Goal: Use online tool/utility: Utilize a website feature to perform a specific function

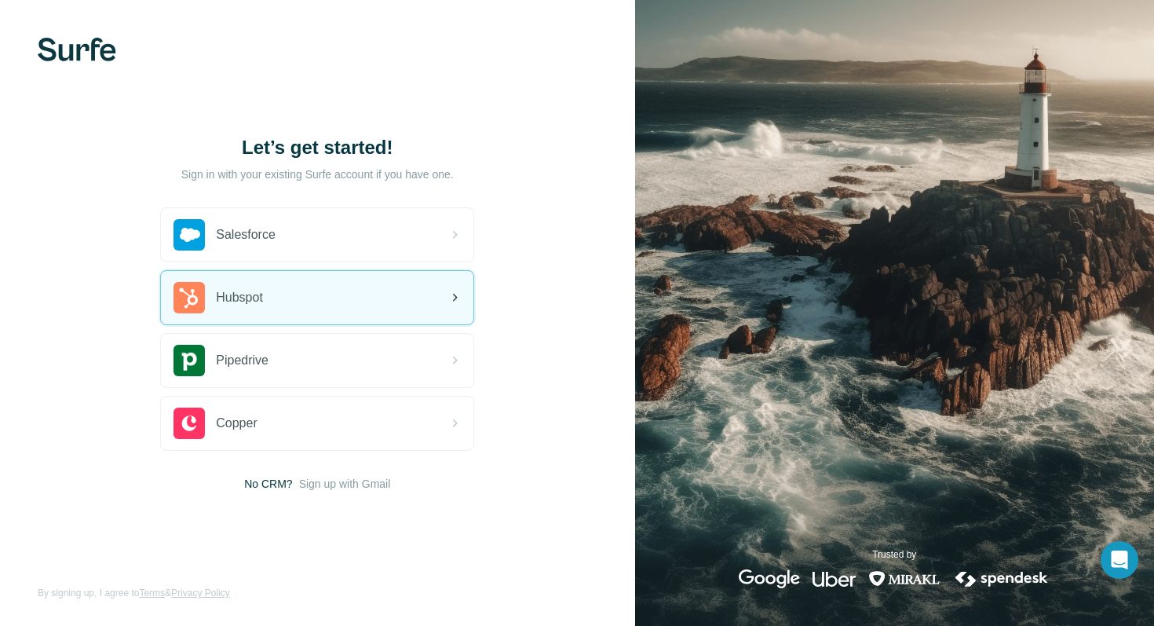
click at [369, 280] on div "Hubspot" at bounding box center [317, 297] width 313 height 53
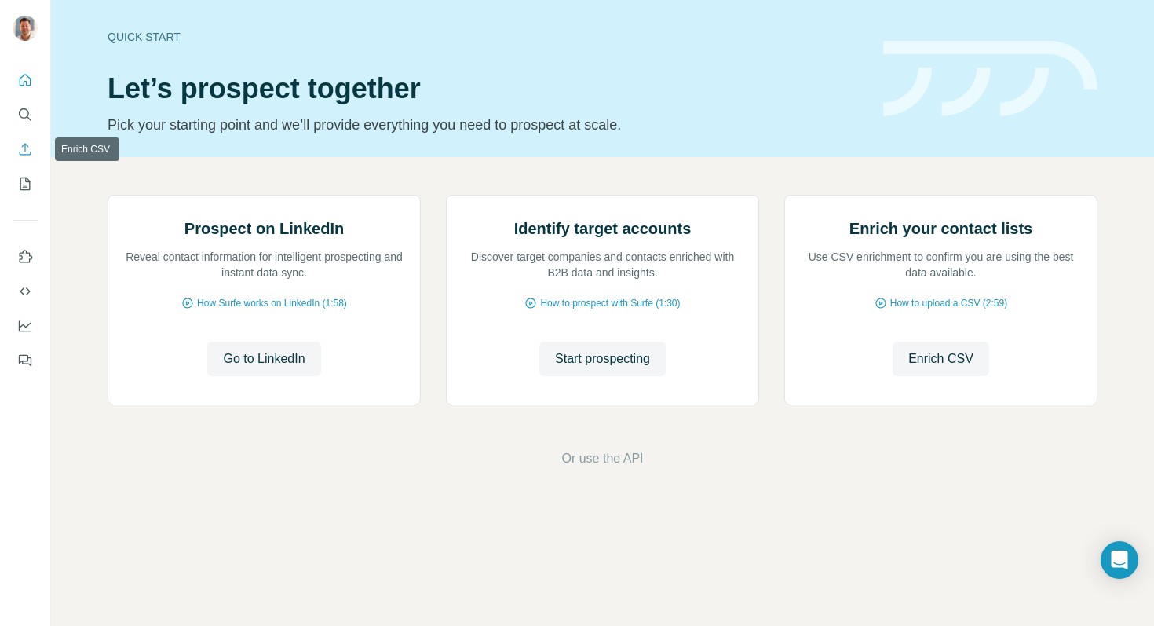
click at [23, 156] on icon "Enrich CSV" at bounding box center [25, 149] width 16 height 16
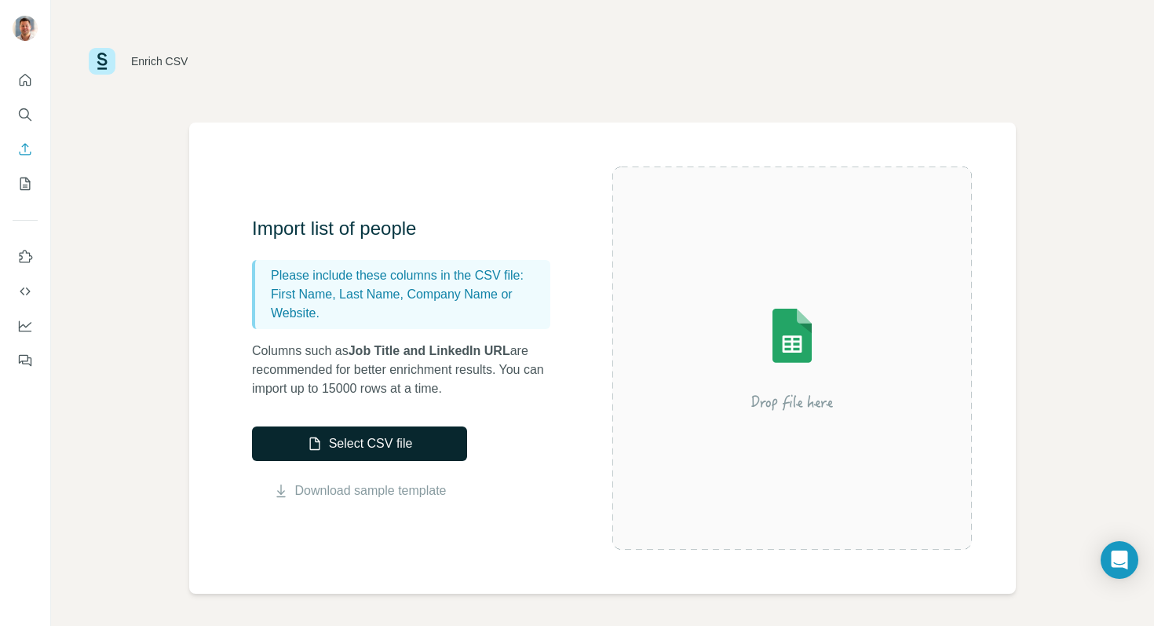
click at [372, 440] on button "Select CSV file" at bounding box center [359, 443] width 215 height 35
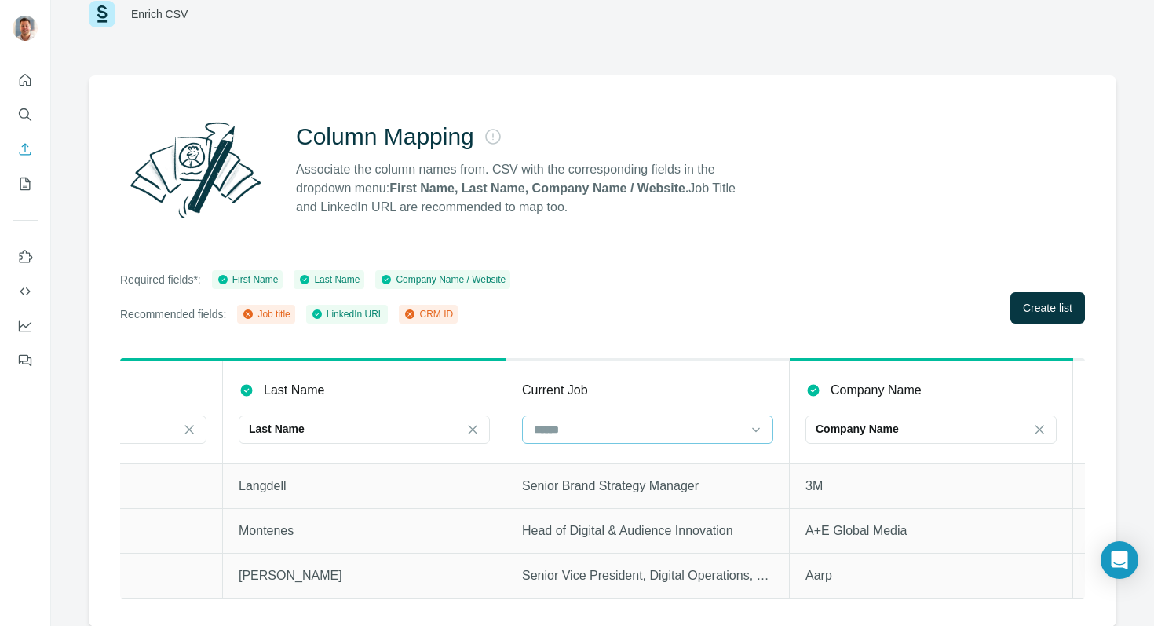
scroll to position [0, 292]
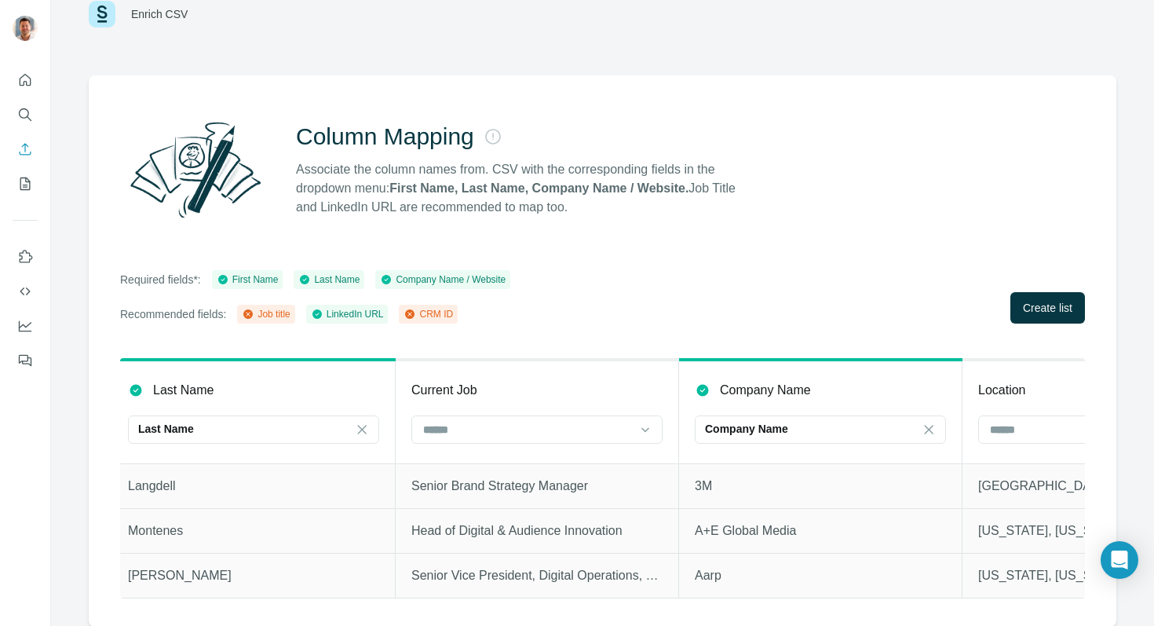
click at [627, 448] on th "Current Job" at bounding box center [537, 412] width 283 height 104
click at [630, 431] on input at bounding box center [528, 429] width 212 height 17
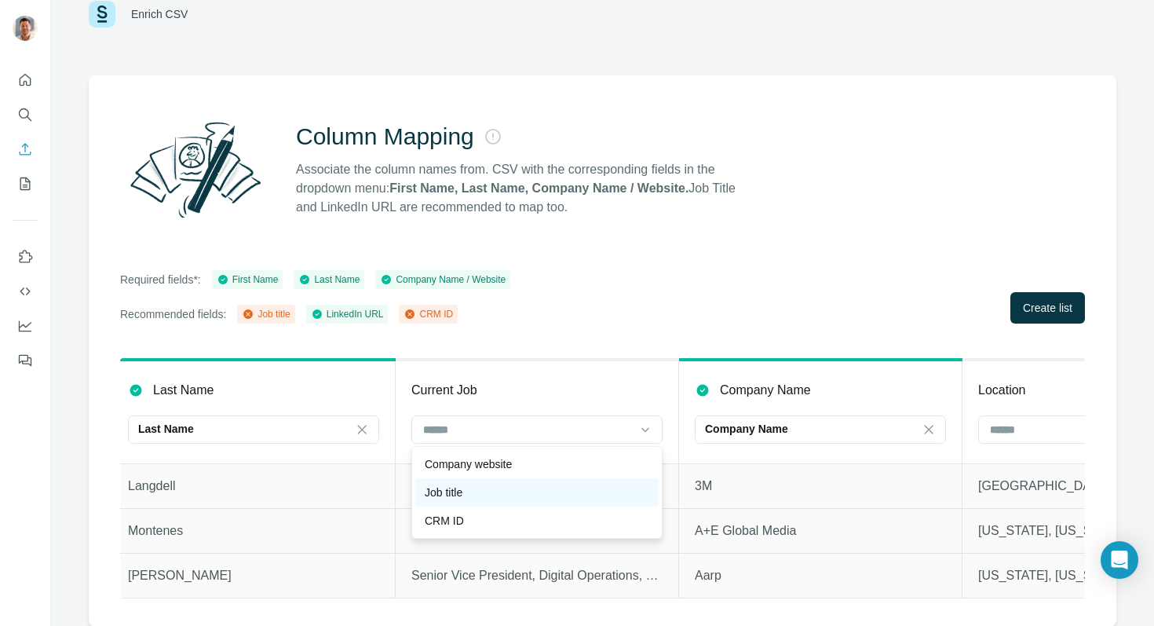
click at [563, 492] on div "Job title" at bounding box center [537, 493] width 225 height 16
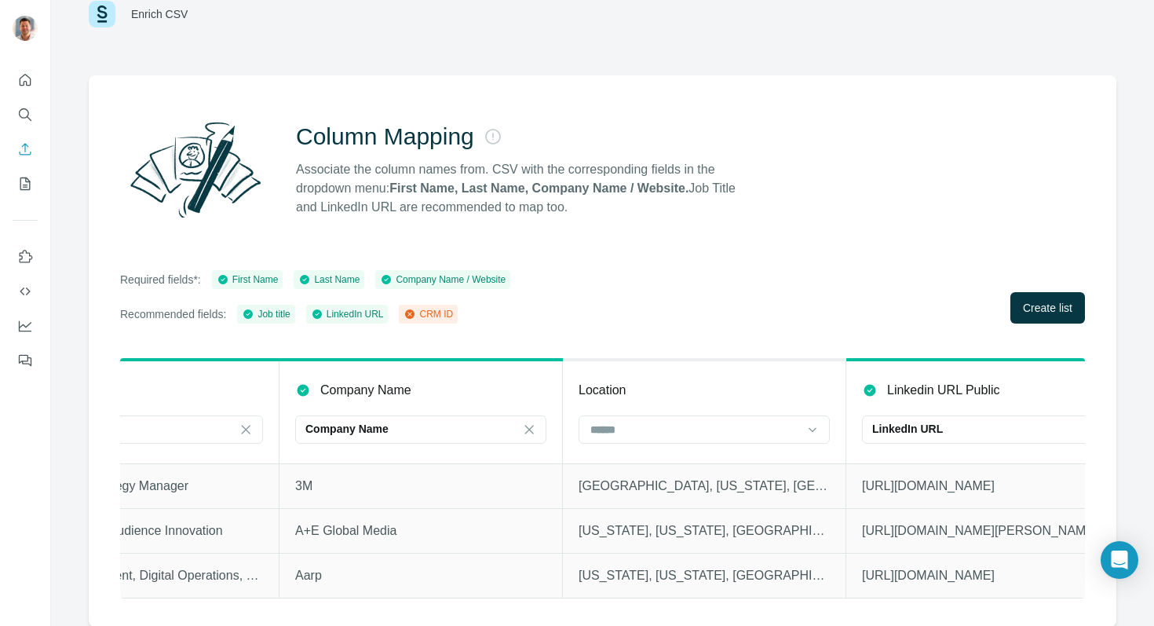
scroll to position [0, 693]
click at [715, 436] on input at bounding box center [694, 429] width 212 height 17
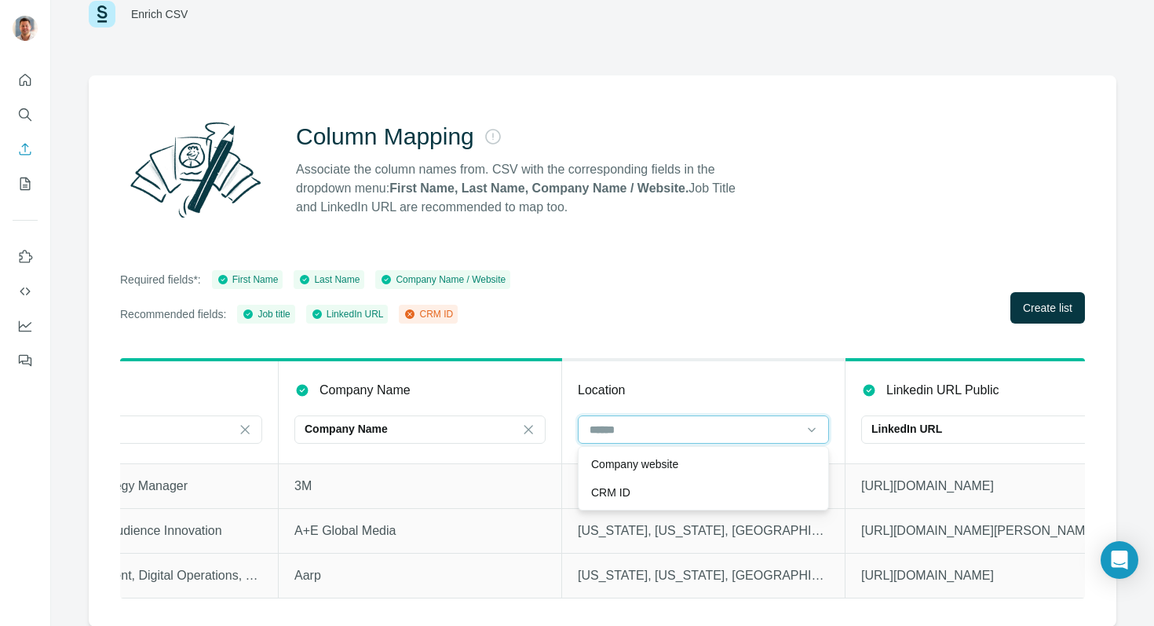
click at [715, 436] on input at bounding box center [694, 429] width 212 height 17
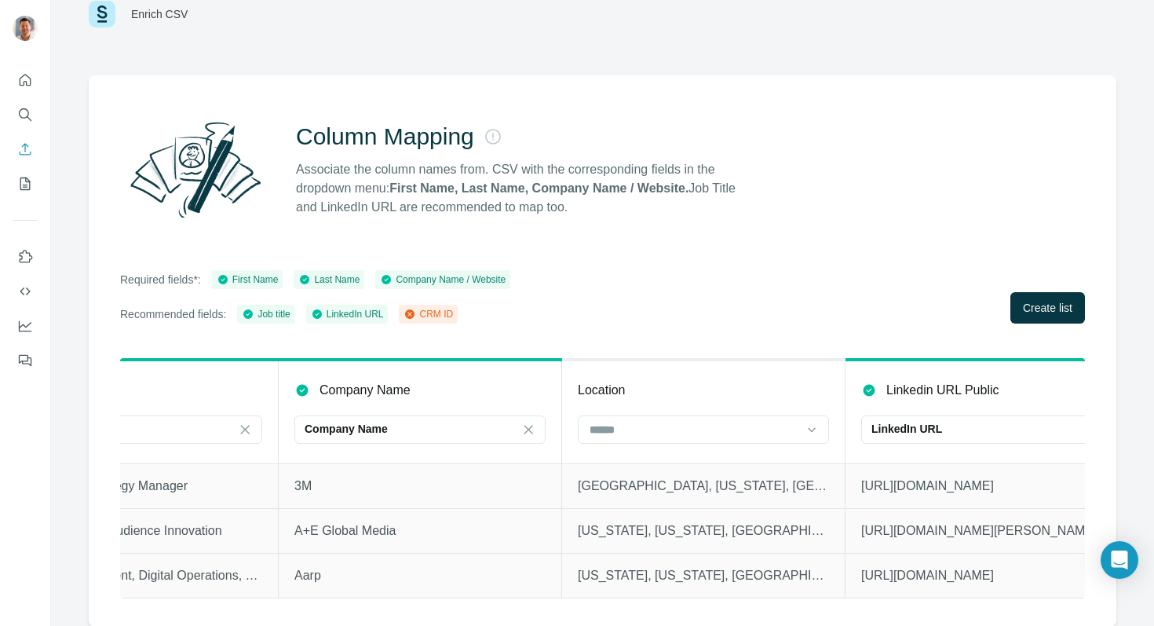
scroll to position [0, 737]
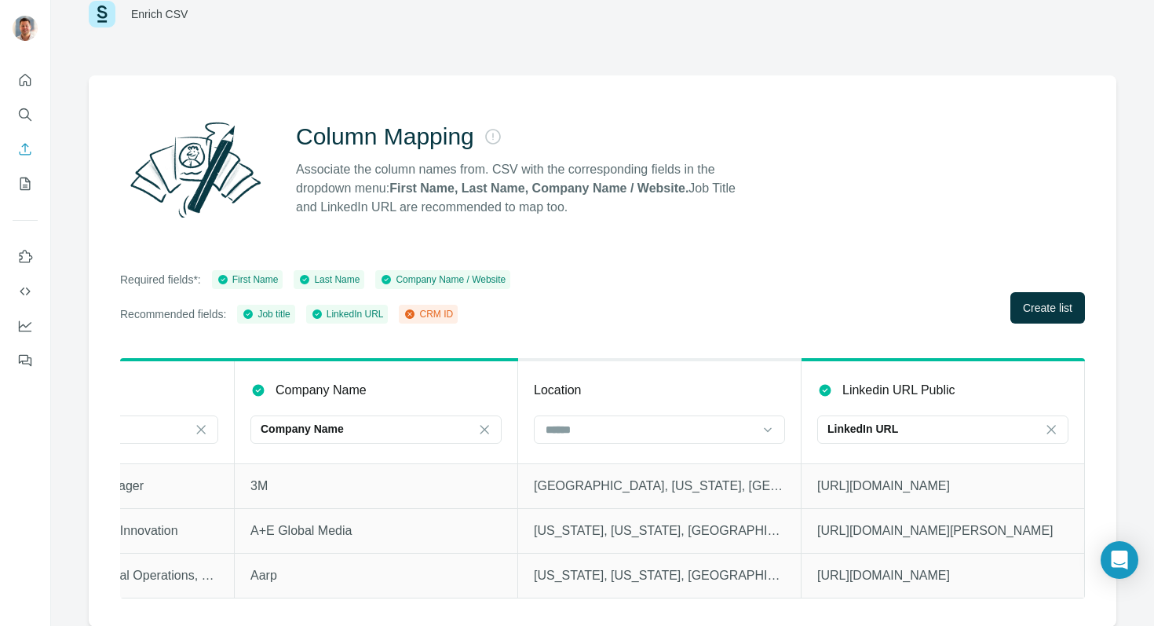
click at [1086, 296] on div "Column Mapping Associate the column names from. CSV with the corresponding fiel…" at bounding box center [603, 350] width 1028 height 551
click at [1059, 311] on span "Create list" at bounding box center [1047, 308] width 49 height 16
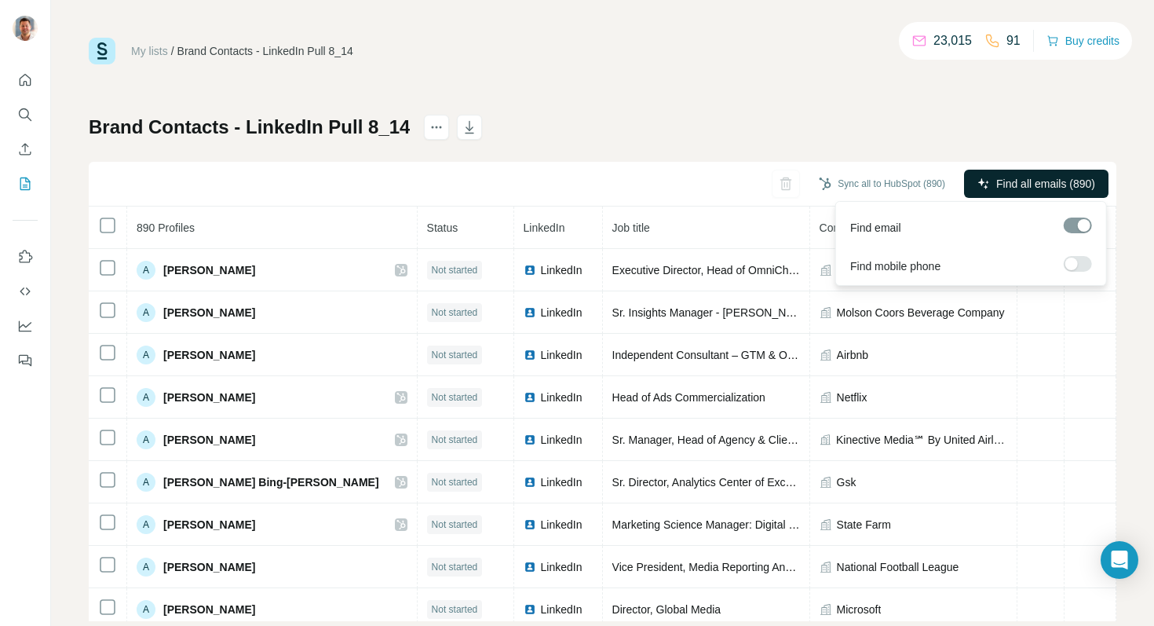
click at [1026, 184] on span "Find all emails (890)" at bounding box center [1046, 184] width 99 height 16
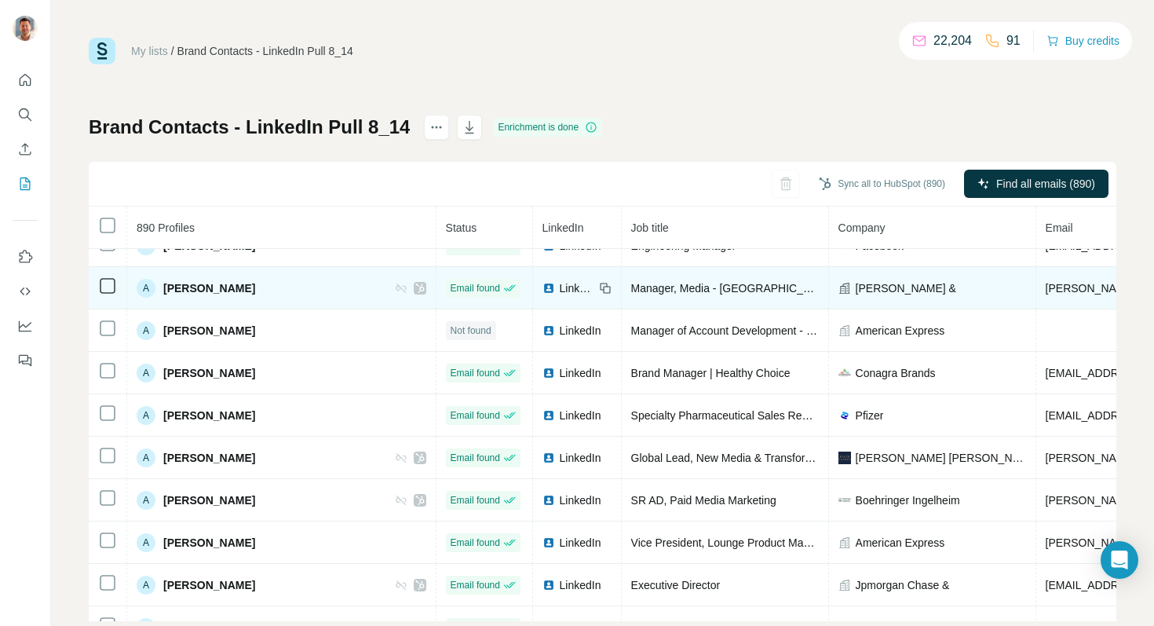
scroll to position [900, 0]
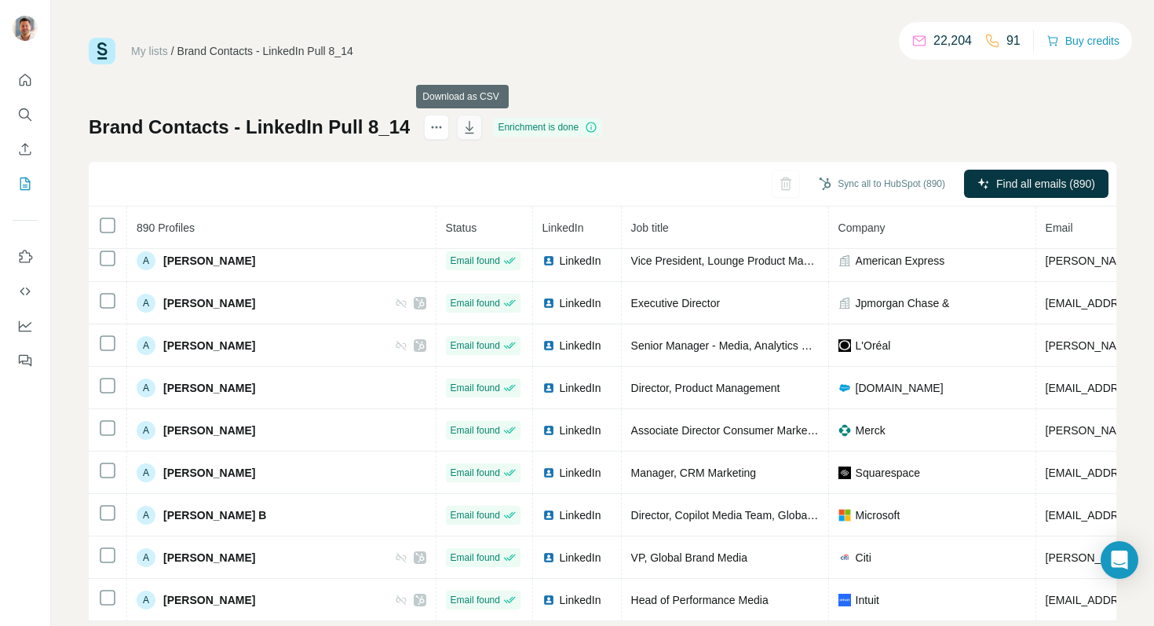
click at [466, 129] on icon "button" at bounding box center [470, 127] width 16 height 16
